Goal: Information Seeking & Learning: Stay updated

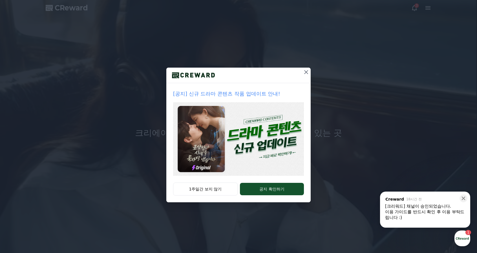
click at [305, 72] on icon at bounding box center [306, 72] width 7 height 7
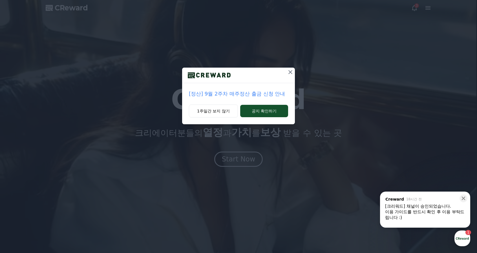
click at [291, 75] on icon at bounding box center [290, 72] width 7 height 7
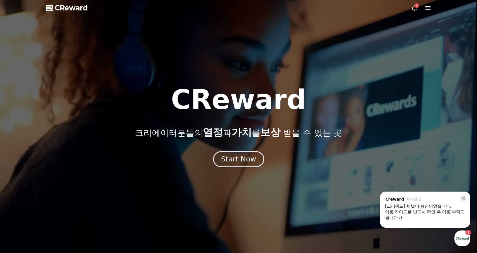
click at [246, 157] on div "Start Now" at bounding box center [238, 159] width 35 height 10
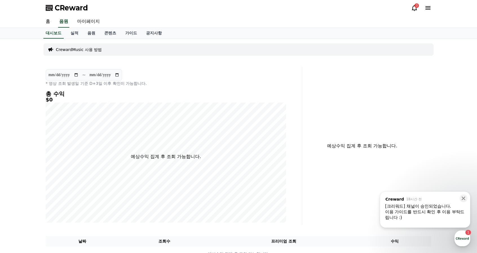
click at [428, 9] on icon at bounding box center [427, 7] width 5 height 3
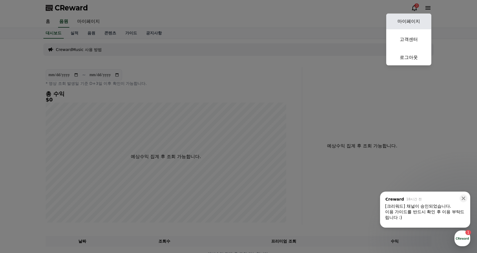
click at [414, 20] on link "마이페이지" at bounding box center [408, 22] width 45 height 16
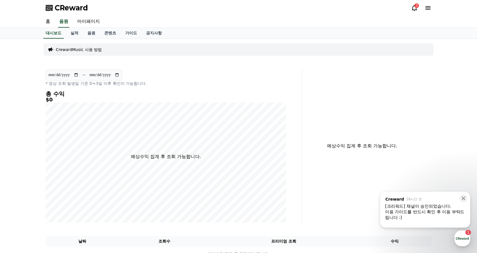
select select "**********"
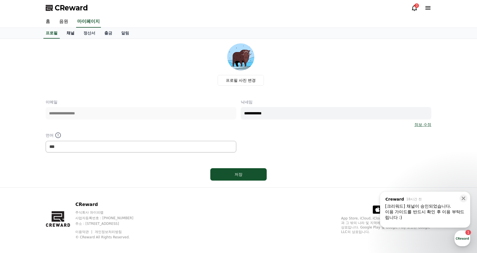
click at [77, 35] on link "채널" at bounding box center [70, 33] width 17 height 11
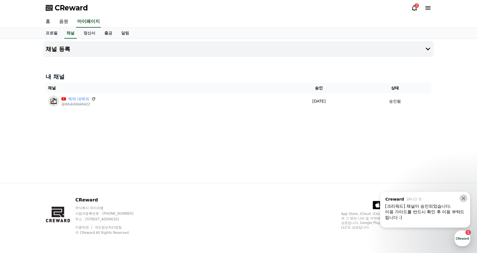
click at [463, 199] on icon at bounding box center [464, 199] width 4 height 4
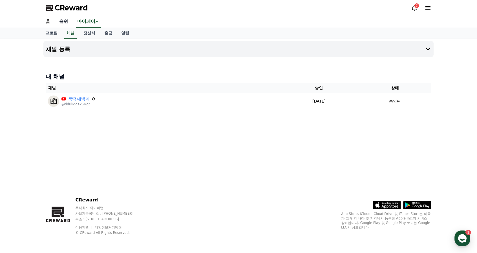
click at [70, 20] on link "음원" at bounding box center [64, 22] width 18 height 12
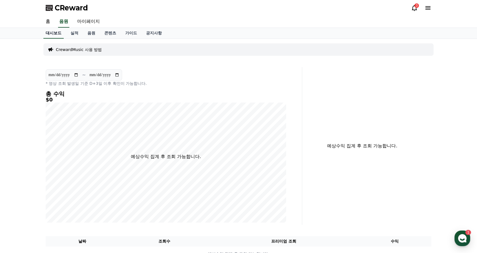
click at [59, 35] on link "대시보드" at bounding box center [53, 33] width 20 height 11
click at [69, 34] on link "실적" at bounding box center [74, 33] width 17 height 11
click at [88, 33] on link "음원" at bounding box center [91, 33] width 17 height 11
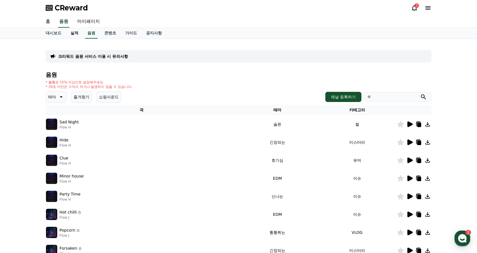
click at [72, 33] on link "실적" at bounding box center [74, 33] width 17 height 11
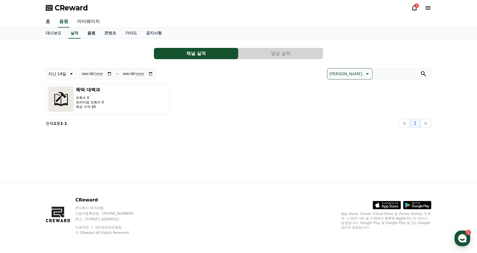
click at [90, 34] on link "음원" at bounding box center [91, 33] width 17 height 11
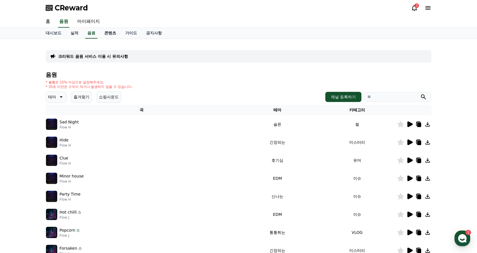
click at [105, 32] on link "콘텐츠" at bounding box center [110, 33] width 21 height 11
click at [129, 32] on link "가이드" at bounding box center [131, 33] width 21 height 11
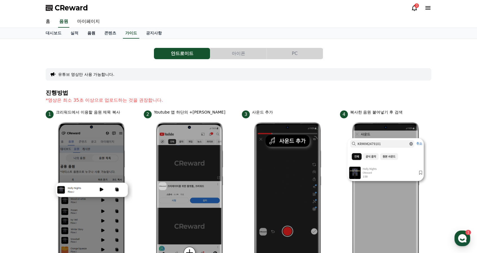
click at [97, 32] on link "음원" at bounding box center [91, 33] width 17 height 11
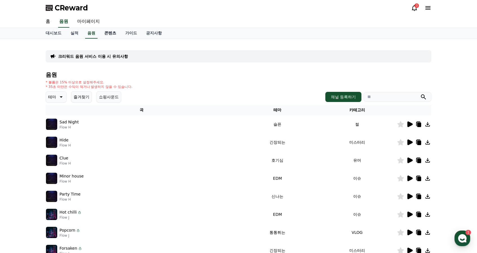
click at [108, 32] on link "콘텐츠" at bounding box center [110, 33] width 21 height 11
click at [109, 32] on link "콘텐츠" at bounding box center [110, 33] width 16 height 11
click at [139, 33] on link "가이드" at bounding box center [131, 33] width 21 height 11
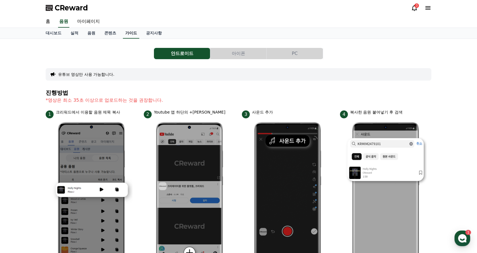
click at [127, 34] on link "가이드" at bounding box center [131, 33] width 16 height 11
click at [145, 33] on link "공지사항" at bounding box center [153, 33] width 25 height 11
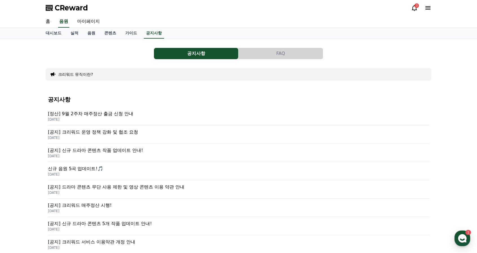
click at [128, 133] on p "[공지] 크리워드 운영 정책 강화 및 협조 요청" at bounding box center [238, 132] width 381 height 7
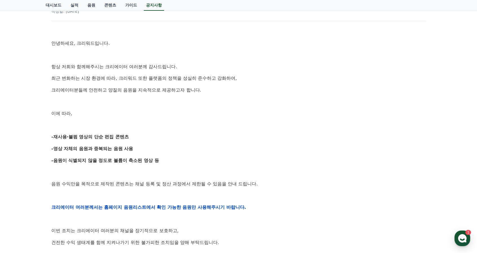
scroll to position [113, 0]
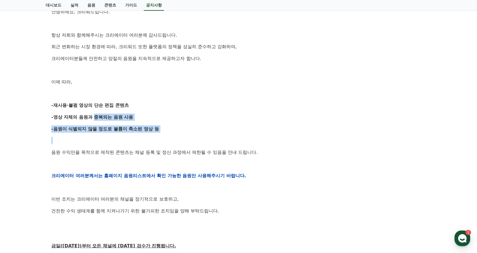
drag, startPoint x: 99, startPoint y: 120, endPoint x: 90, endPoint y: 117, distance: 10.1
click at [90, 118] on div "안녕하세요, 크리워드입니다. 항상 저희와 함께해주시는 크리에이터 여러분께 감사드립니다. 최근 변화하는 시장 환경에 따라, 크리워드 또한 플랫폼…" at bounding box center [238, 175] width 374 height 359
click at [90, 117] on strong "-영상 자체의 음원과 중복되는 음원 사용" at bounding box center [92, 116] width 82 height 5
drag, startPoint x: 68, startPoint y: 100, endPoint x: 152, endPoint y: 135, distance: 91.1
click at [139, 135] on div "안녕하세요, 크리워드입니다. 항상 저희와 함께해주시는 크리에이터 여러분께 감사드립니다. 최근 변화하는 시장 환경에 따라, 크리워드 또한 플랫폼…" at bounding box center [238, 175] width 374 height 359
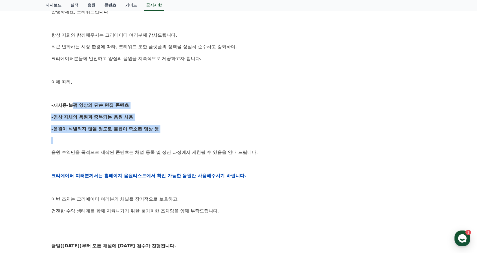
click at [155, 134] on div "안녕하세요, 크리워드입니다. 항상 저희와 함께해주시는 크리에이터 여러분께 감사드립니다. 최근 변화하는 시장 환경에 따라, 크리워드 또한 플랫폼…" at bounding box center [238, 175] width 374 height 359
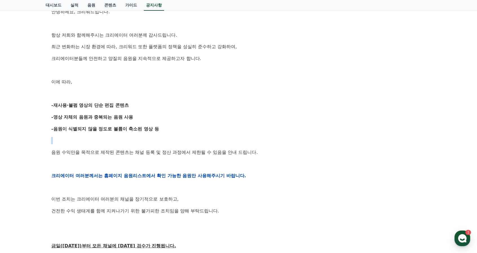
click at [155, 134] on div "안녕하세요, 크리워드입니다. 항상 저희와 함께해주시는 크리에이터 여러분께 감사드립니다. 최근 변화하는 시장 환경에 따라, 크리워드 또한 플랫폼…" at bounding box center [238, 175] width 374 height 359
click at [137, 130] on strong "-음원이 식별되지 않을 정도로 볼륨이 축소된 영상 등" at bounding box center [105, 128] width 108 height 5
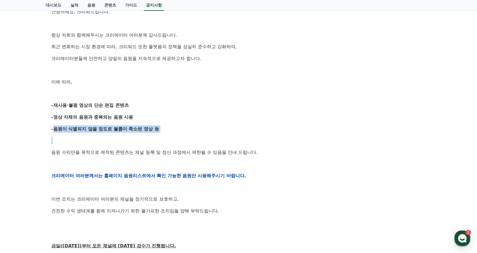
click at [137, 130] on strong "-음원이 식별되지 않을 정도로 볼륨이 축소된 영상 등" at bounding box center [105, 128] width 108 height 5
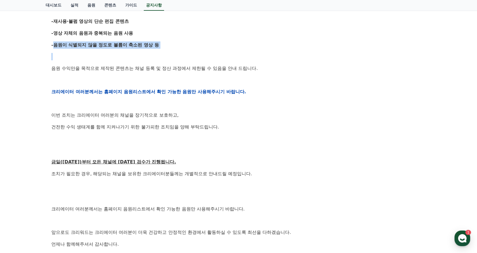
scroll to position [197, 0]
click at [136, 125] on p "건전한 수익 생태계를 함께 지켜나가기 위한 불가피한 조치임을 양해 부탁드립니다." at bounding box center [238, 126] width 374 height 7
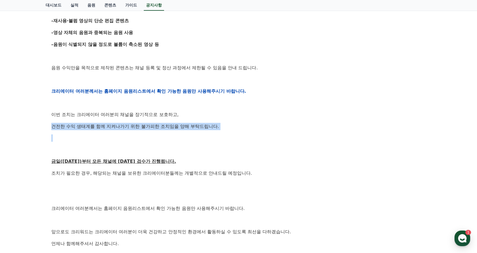
click at [137, 125] on p "건전한 수익 생태계를 함께 지켜나가기 위한 불가피한 조치임을 양해 부탁드립니다." at bounding box center [238, 126] width 374 height 7
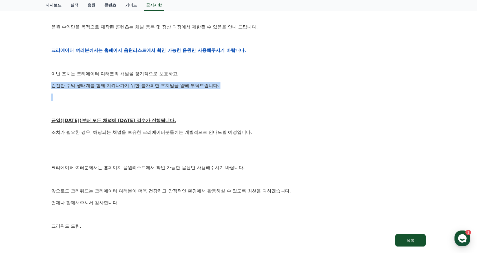
scroll to position [56, 0]
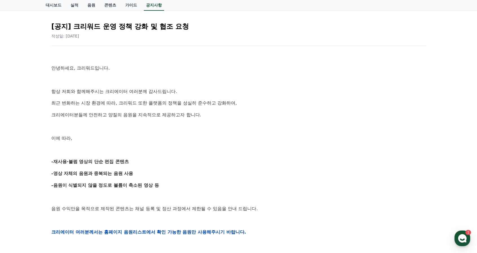
click at [122, 10] on link "가이드" at bounding box center [131, 5] width 21 height 11
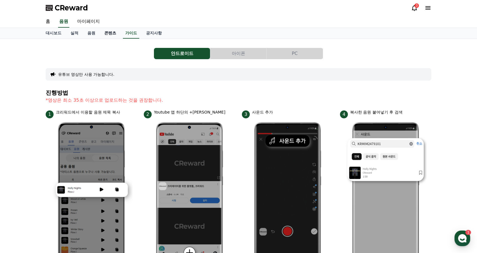
click at [109, 37] on link "콘텐츠" at bounding box center [110, 33] width 21 height 11
click at [98, 35] on link "음원" at bounding box center [91, 33] width 17 height 11
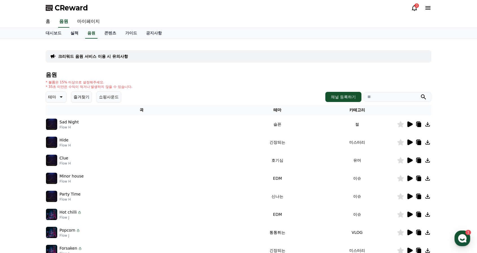
click at [76, 34] on link "실적" at bounding box center [74, 33] width 17 height 11
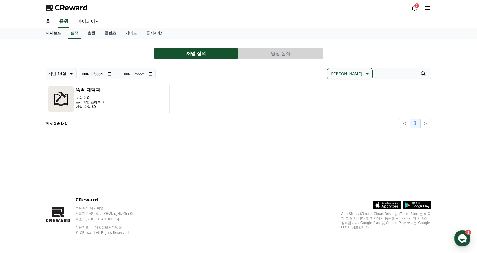
click at [53, 35] on link "대시보드" at bounding box center [53, 33] width 25 height 11
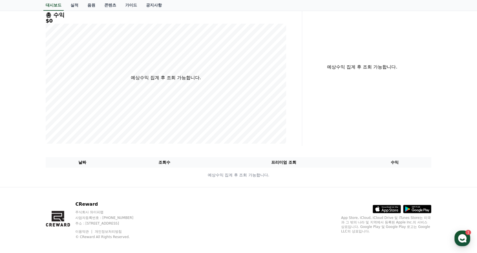
scroll to position [83, 0]
